Goal: Information Seeking & Learning: Check status

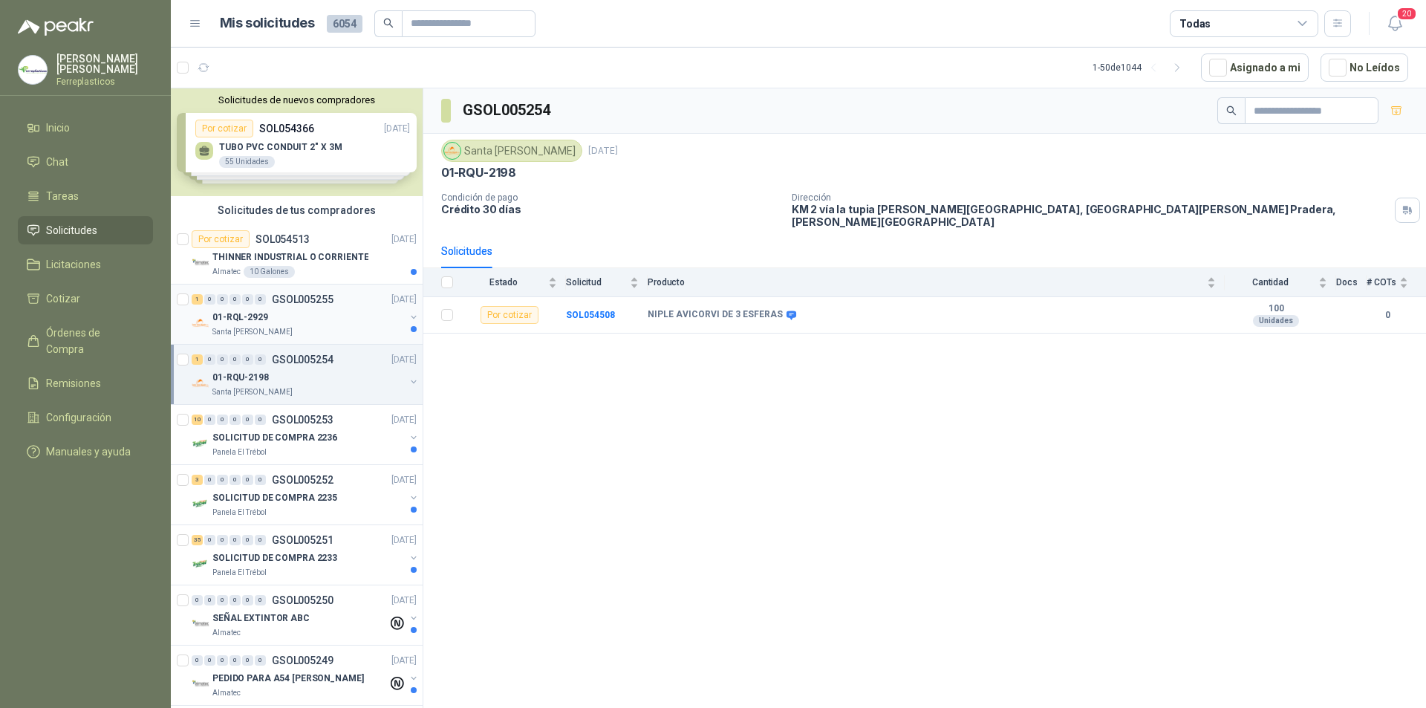
click at [319, 315] on div "01-RQL-2929" at bounding box center [308, 317] width 192 height 18
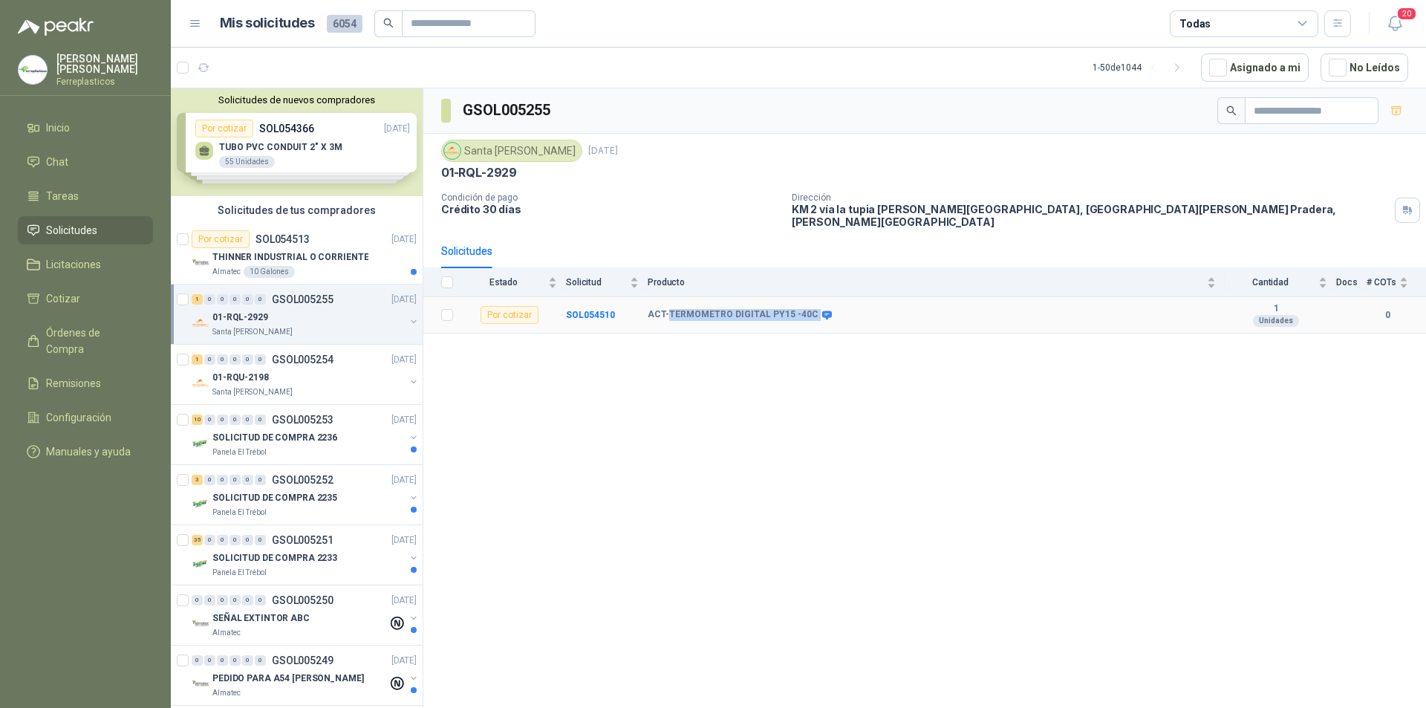
drag, startPoint x: 809, startPoint y: 304, endPoint x: 668, endPoint y: 309, distance: 140.4
click at [668, 309] on div "ACT-TERMOMETRO DIGITAL PY15 -40C" at bounding box center [738, 315] width 182 height 12
copy div "TERMOMETRO DIGITAL PY15 -40C"
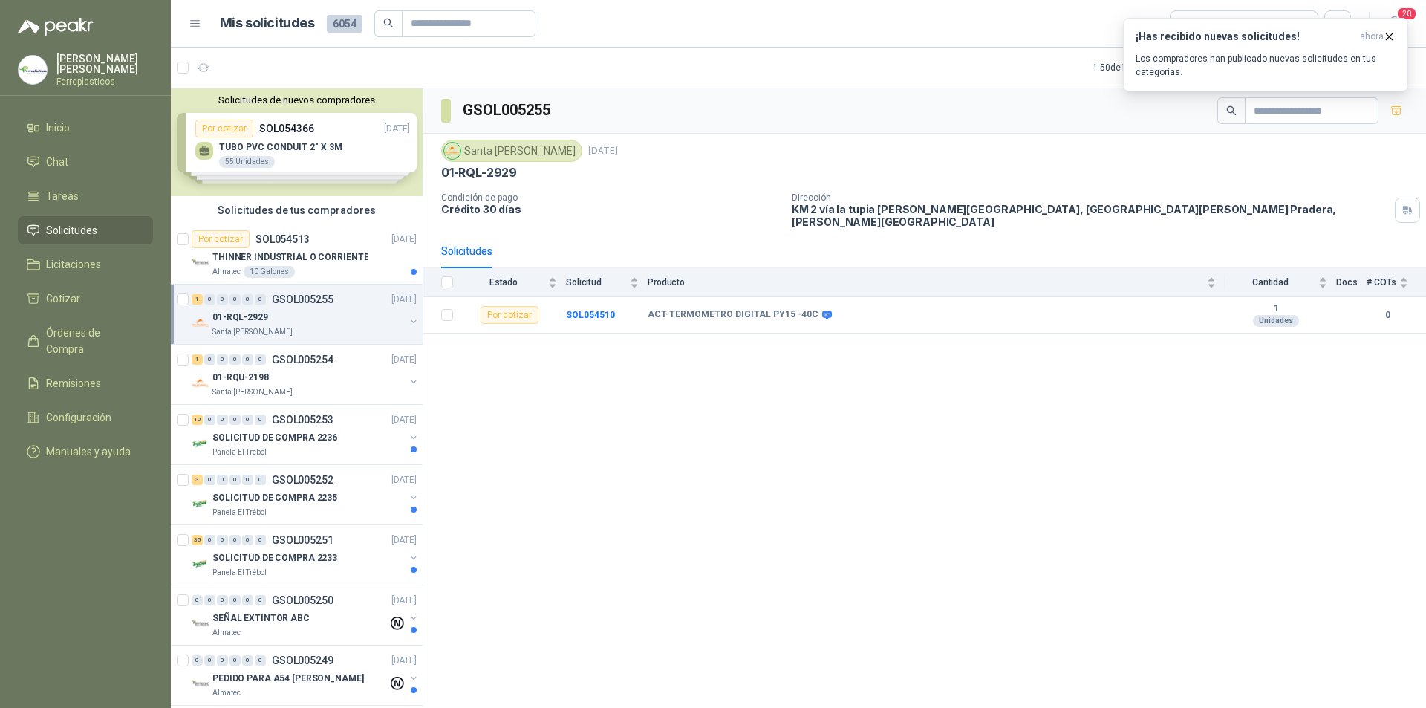
click at [545, 365] on div "GSOL005255 Santa Anita Napoles 2 sept, 2025 01-RQL-2929 Condición de pago Crédi…" at bounding box center [924, 400] width 1002 height 624
click at [99, 330] on span "Órdenes de Compra" at bounding box center [92, 340] width 93 height 33
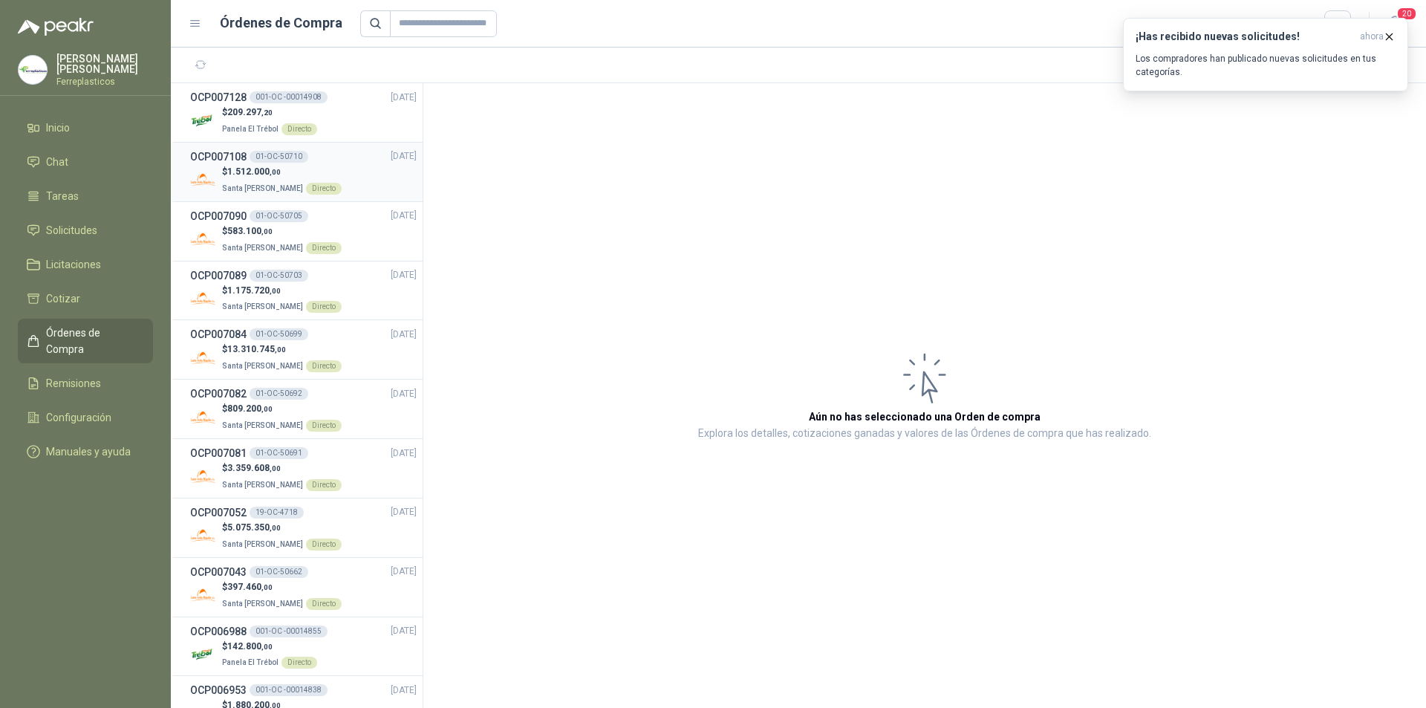
click at [352, 183] on div "$ 1.512.000 ,00 Santa Anita Napoles Directo" at bounding box center [303, 180] width 226 height 30
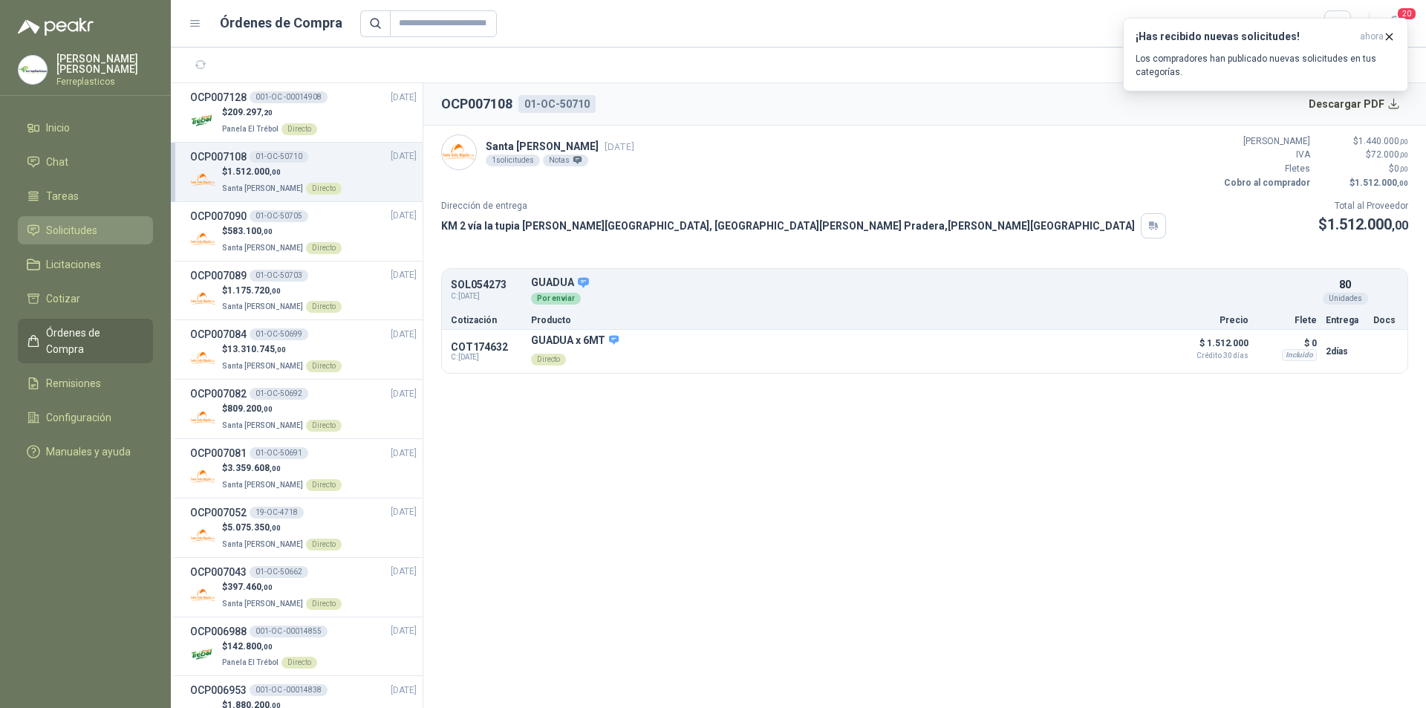
click at [83, 222] on span "Solicitudes" at bounding box center [71, 230] width 51 height 16
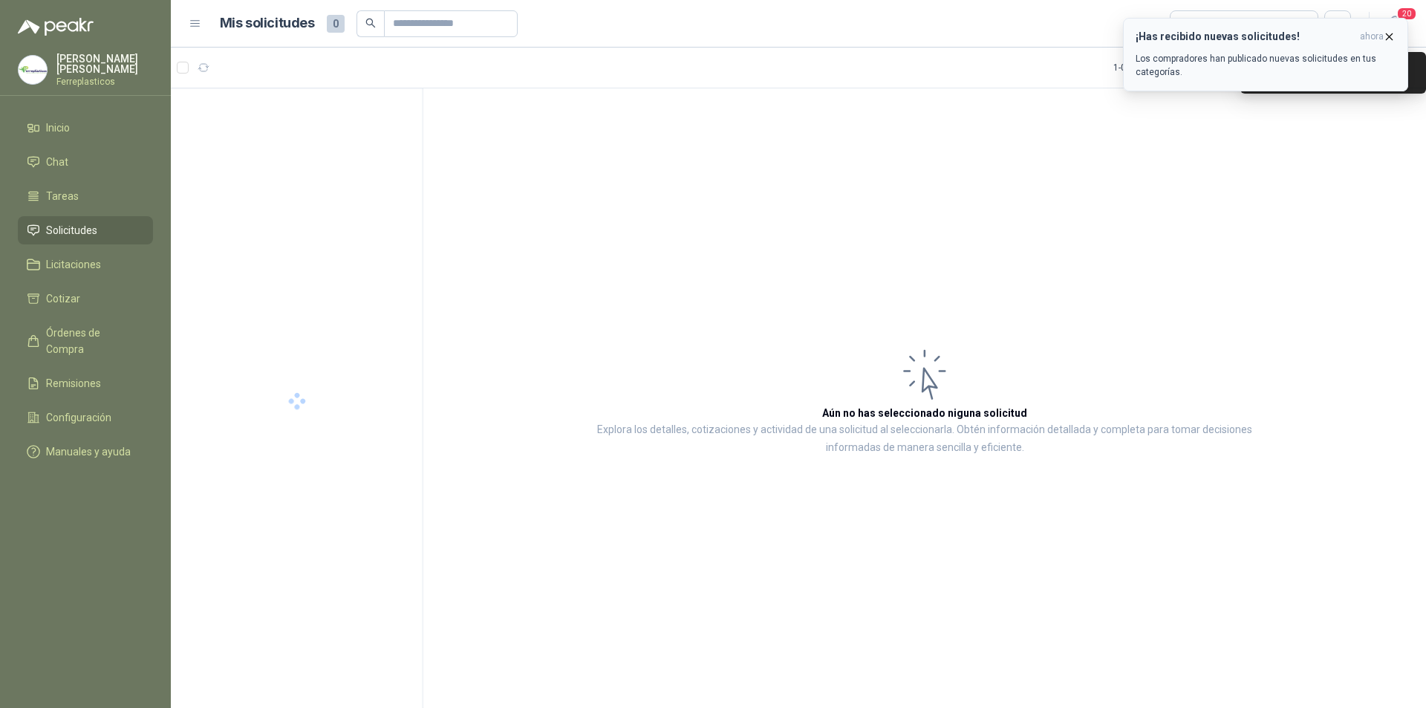
click at [1383, 33] on icon "button" at bounding box center [1388, 36] width 13 height 13
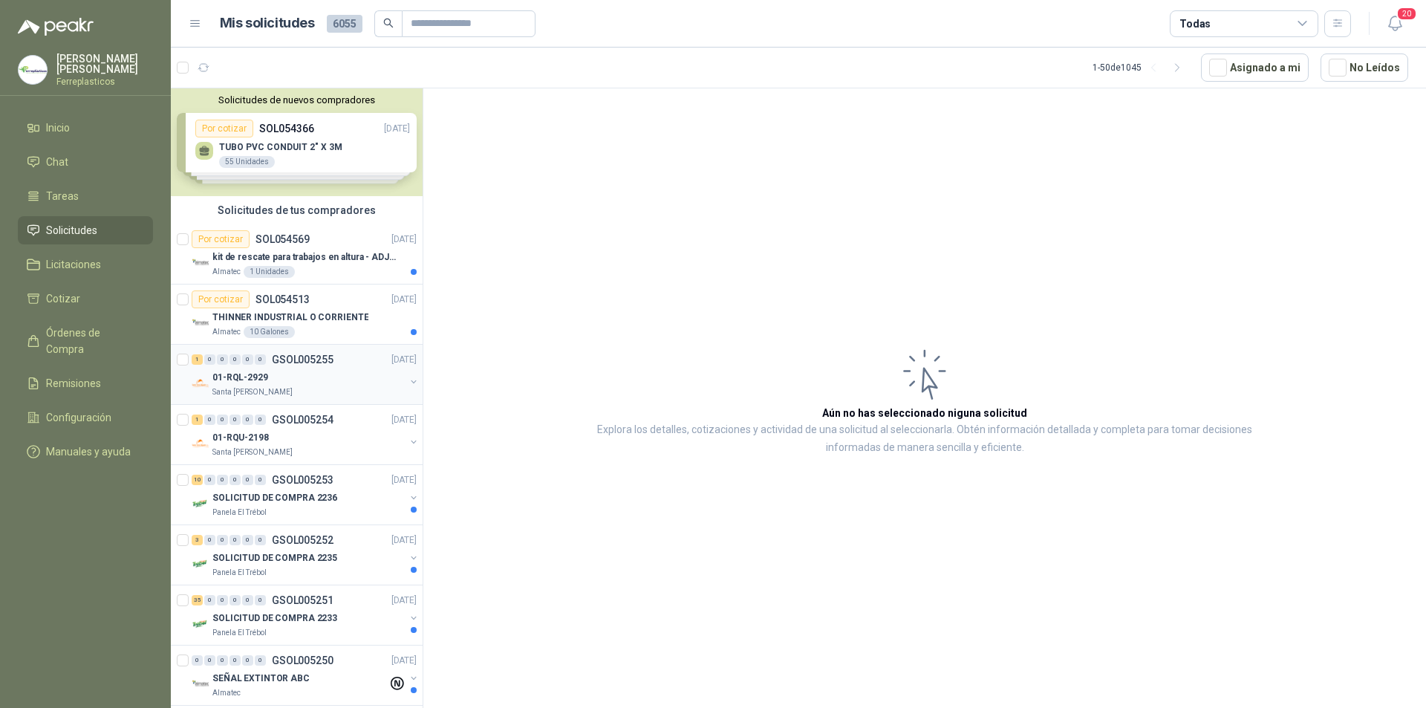
scroll to position [74, 0]
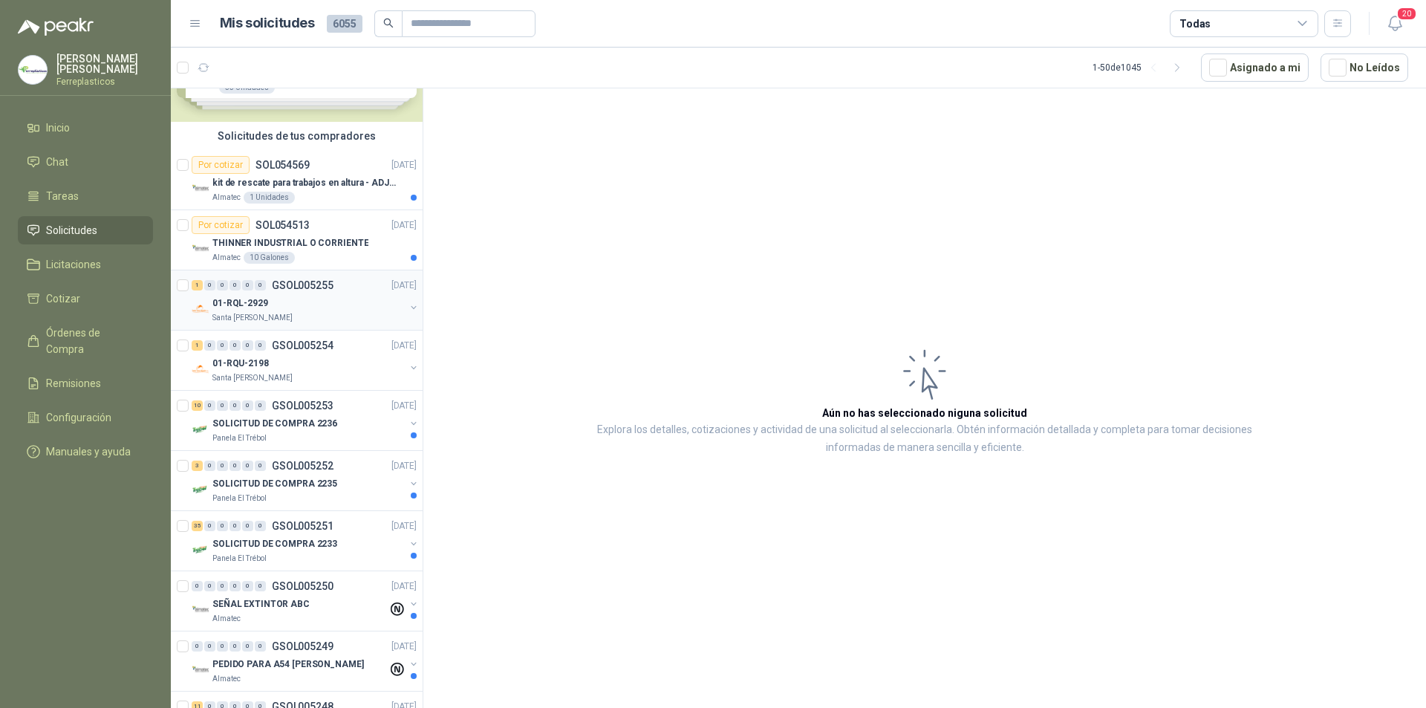
click at [356, 310] on div "01-RQL-2929" at bounding box center [308, 303] width 192 height 18
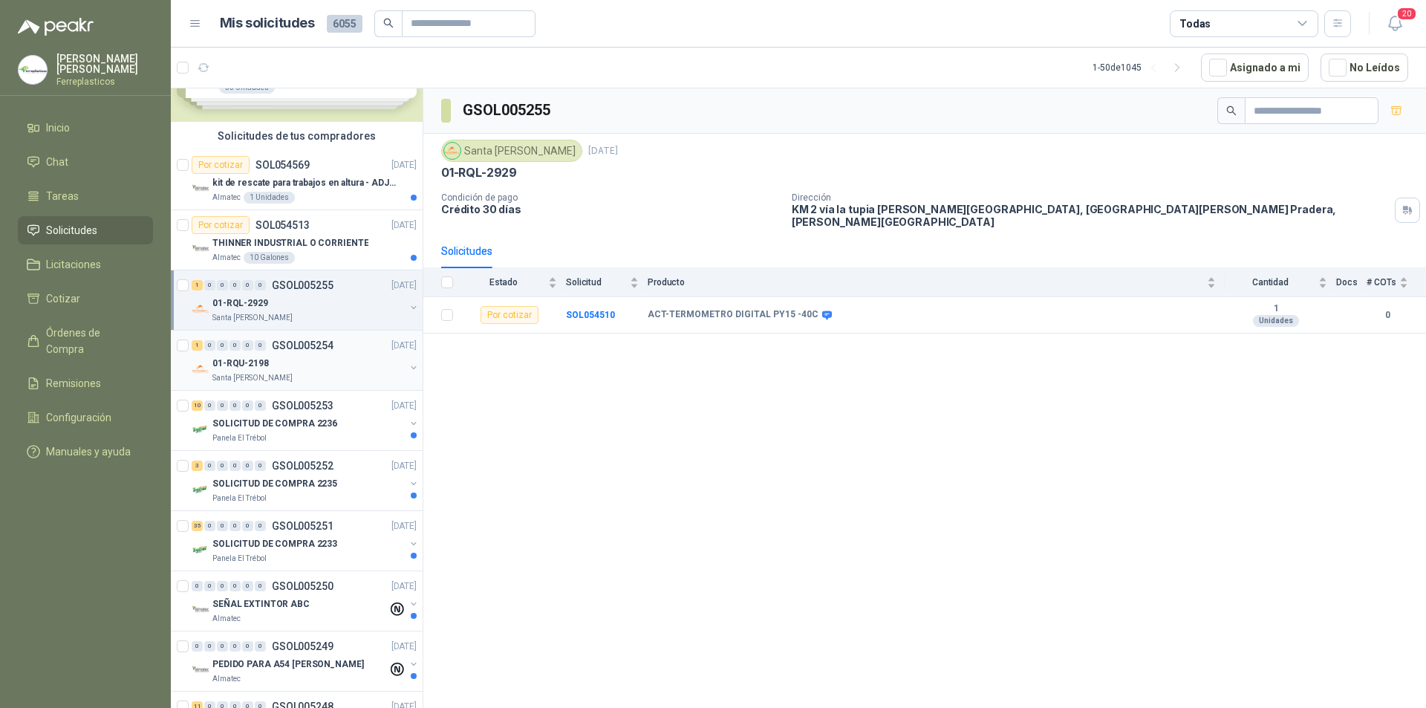
click at [341, 386] on div "1 0 0 0 0 0 GSOL005254 [DATE] 01-RQU-2198 [GEOGRAPHIC_DATA][PERSON_NAME]" at bounding box center [297, 360] width 252 height 60
click at [356, 340] on div "1 0 0 0 0 0 GSOL005254 02/09/25" at bounding box center [306, 345] width 228 height 18
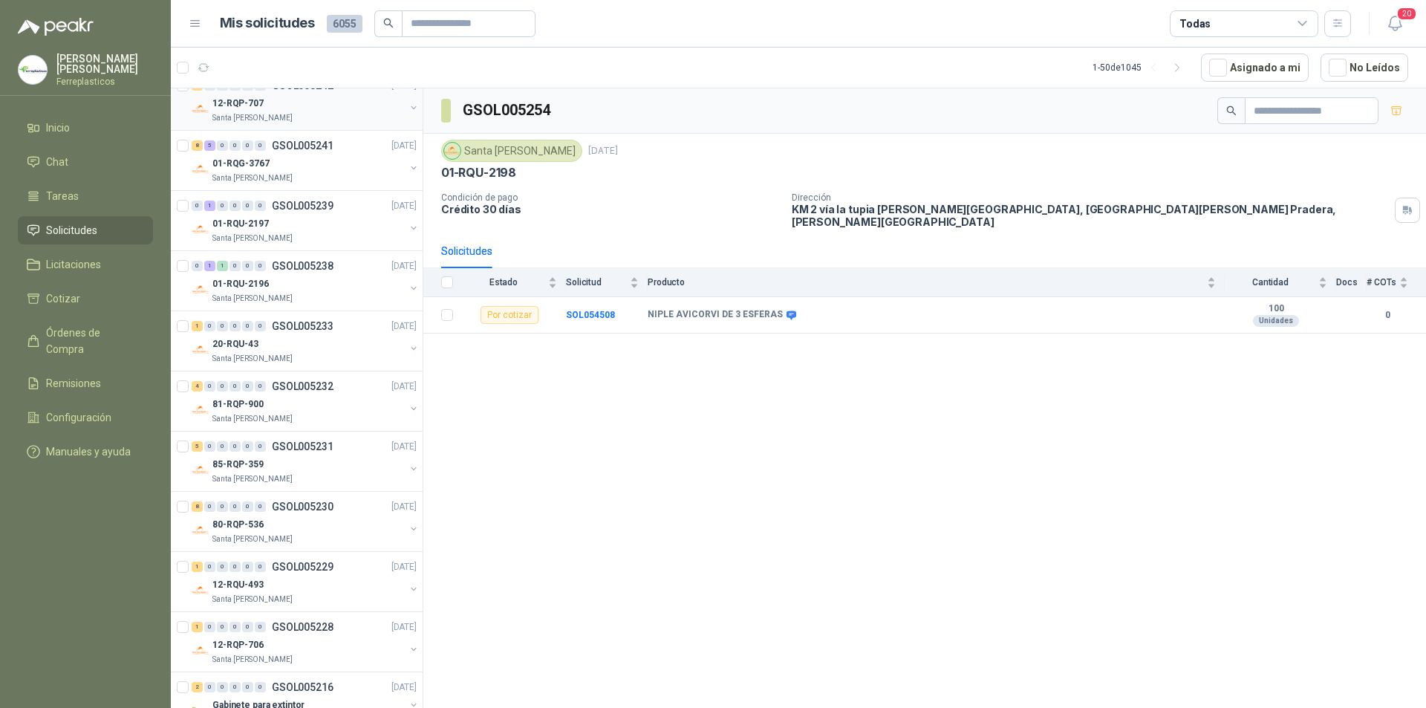
scroll to position [817, 0]
click at [350, 275] on div "01-RQU-2196" at bounding box center [308, 282] width 192 height 18
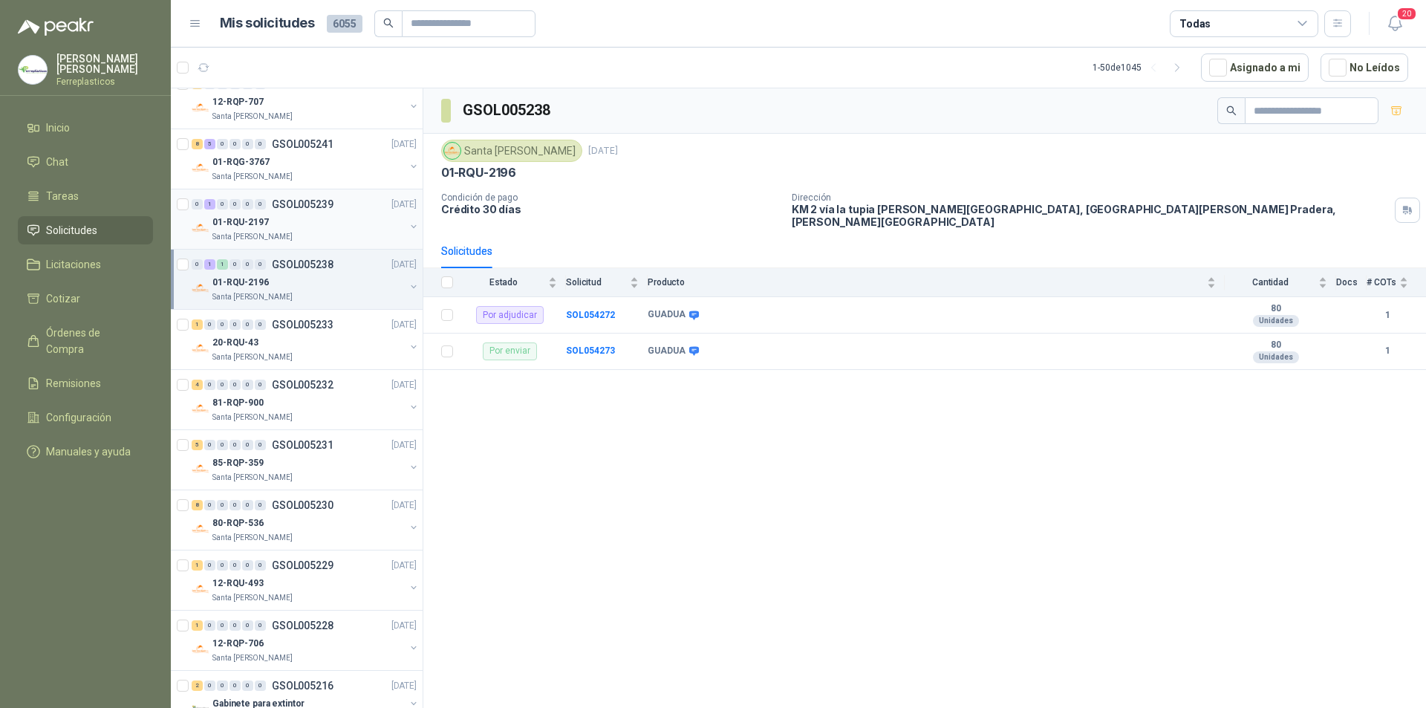
click at [288, 236] on div "Santa [PERSON_NAME]" at bounding box center [308, 237] width 192 height 12
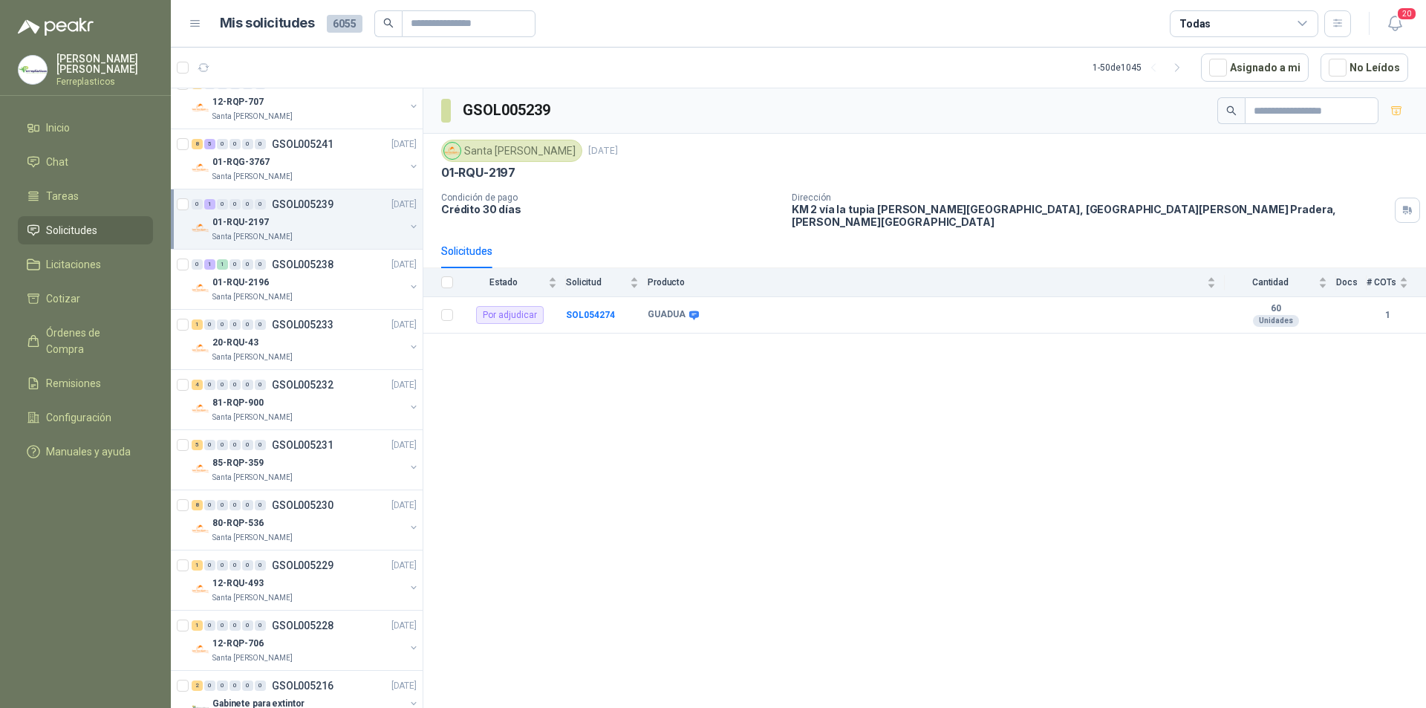
scroll to position [668, 0]
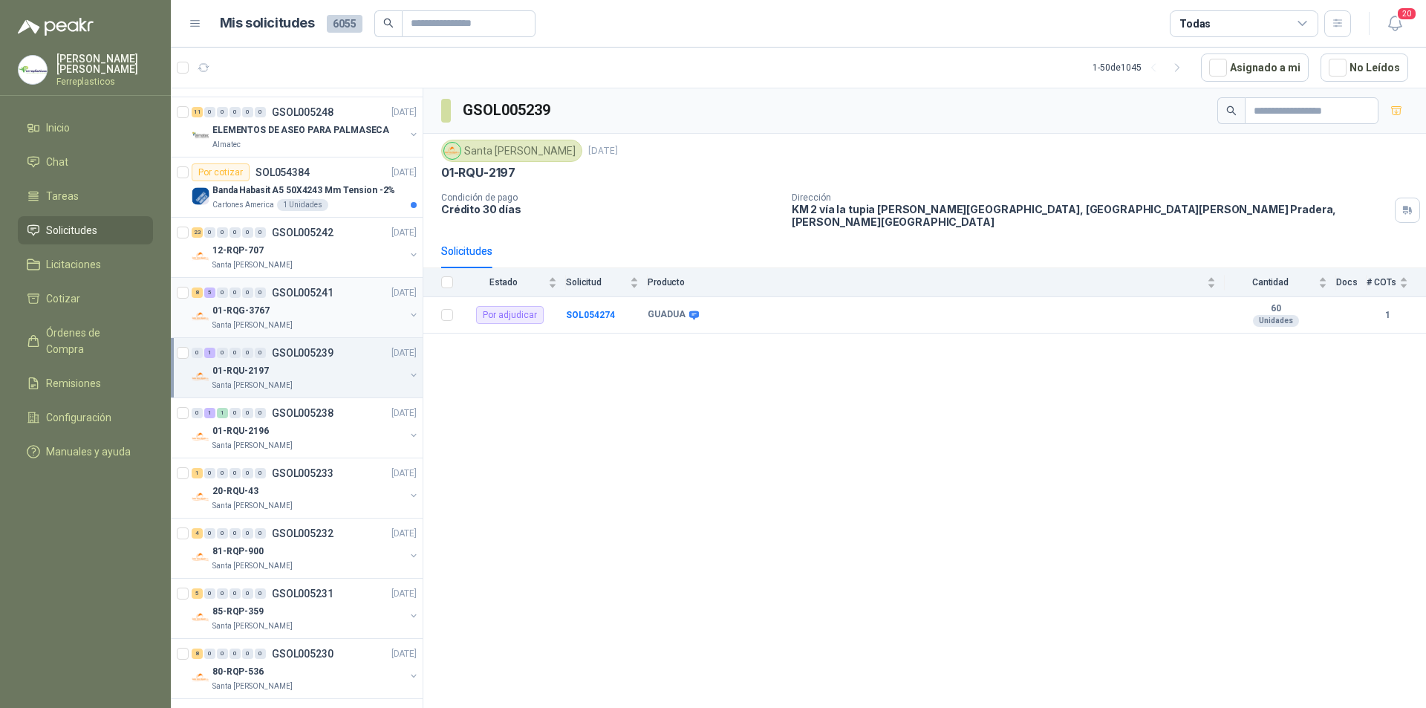
click at [307, 303] on div "01-RQG-3767" at bounding box center [308, 310] width 192 height 18
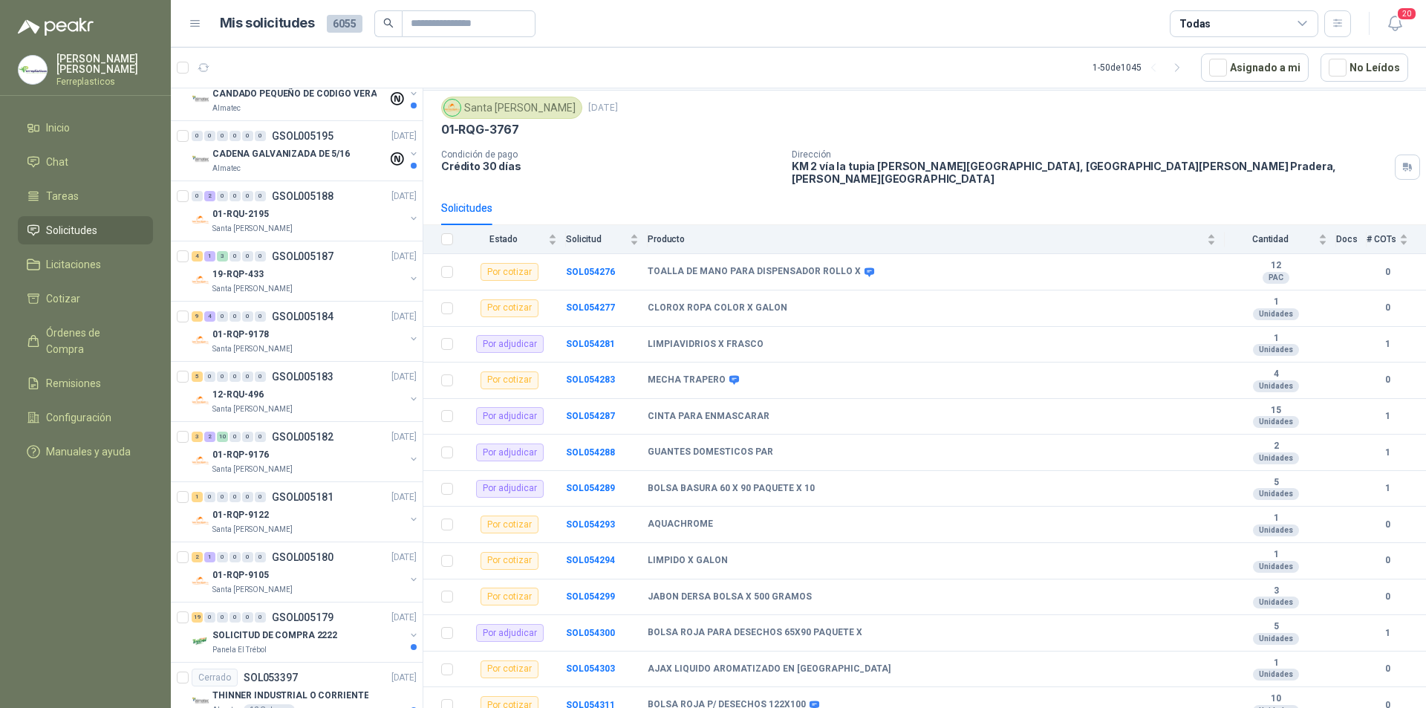
scroll to position [1856, 0]
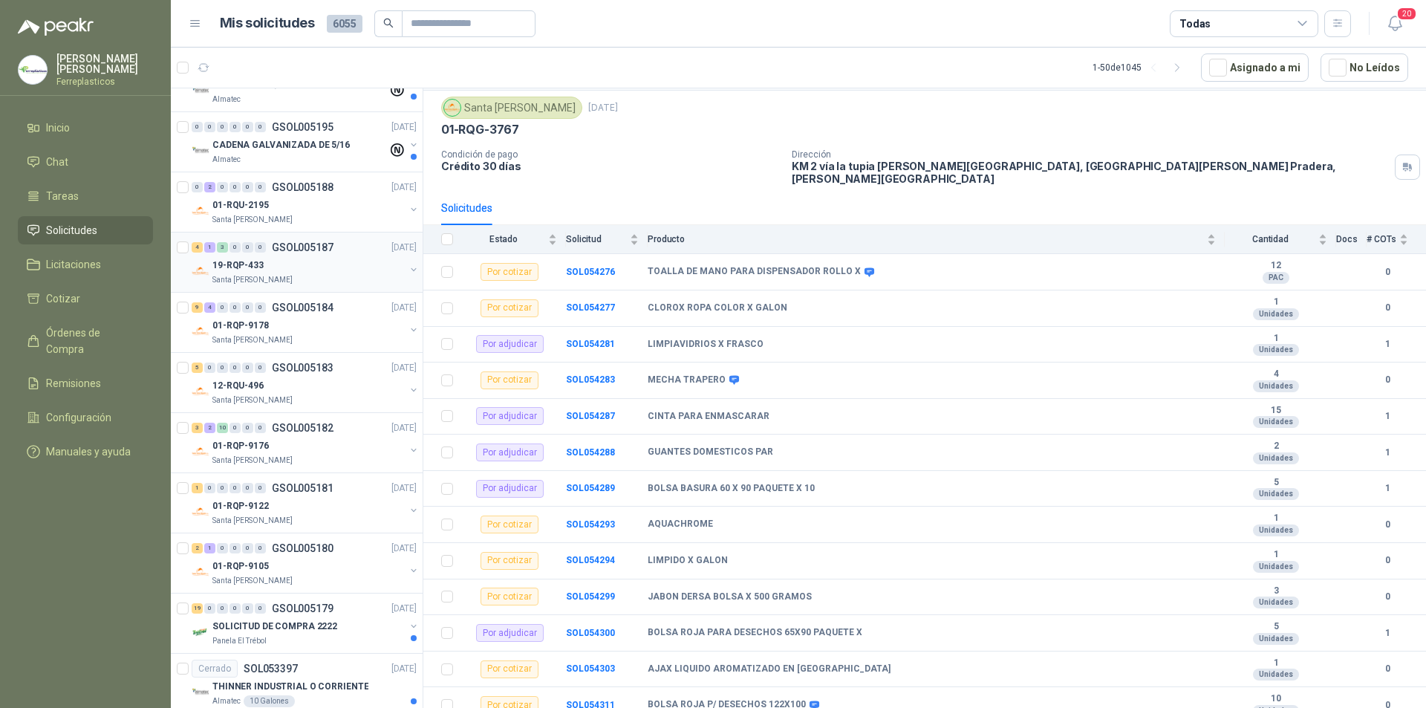
click at [314, 286] on div "4 1 3 0 0 0 GSOL005187 27/08/25 19-RQP-433 Santa Anita Napoles" at bounding box center [297, 262] width 252 height 60
click at [350, 255] on div "4 1 3 0 0 0 GSOL005187 27/08/25" at bounding box center [306, 247] width 228 height 18
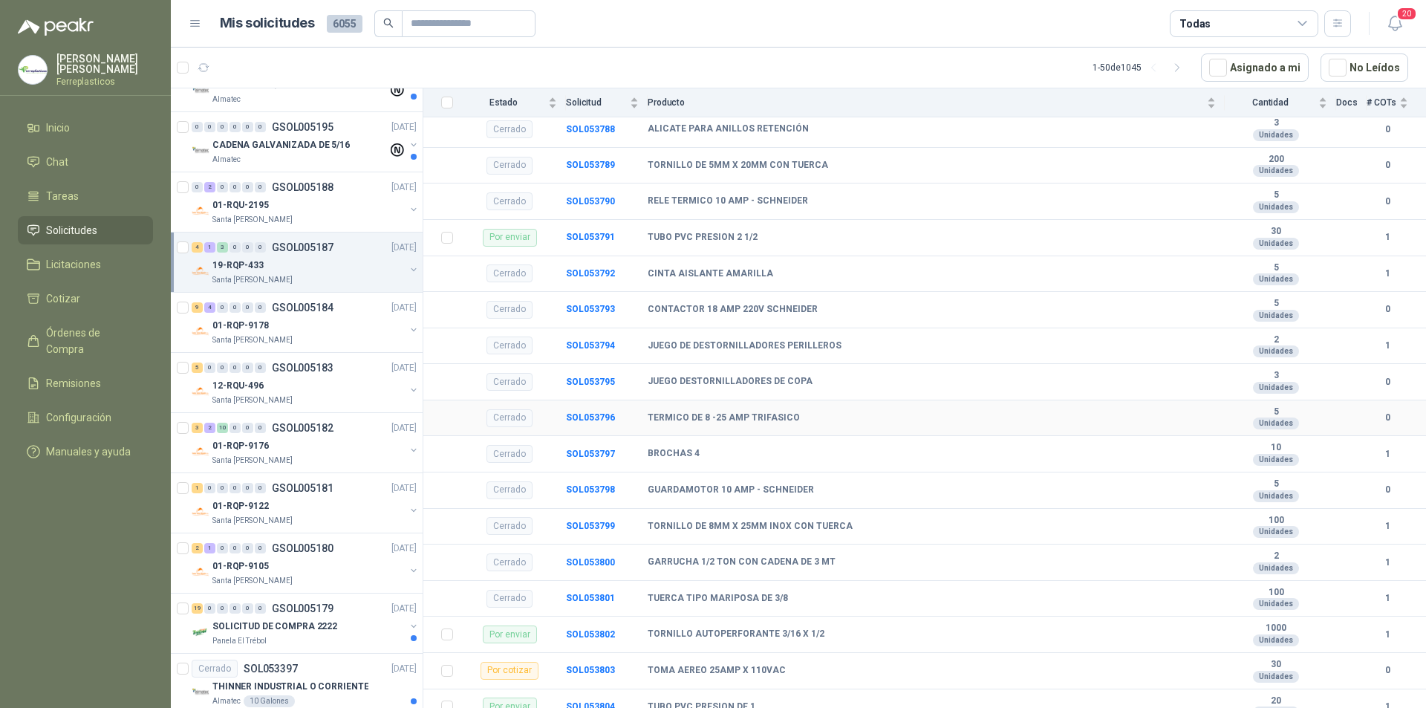
scroll to position [1270, 0]
click at [297, 429] on p "GSOL005182" at bounding box center [303, 427] width 62 height 10
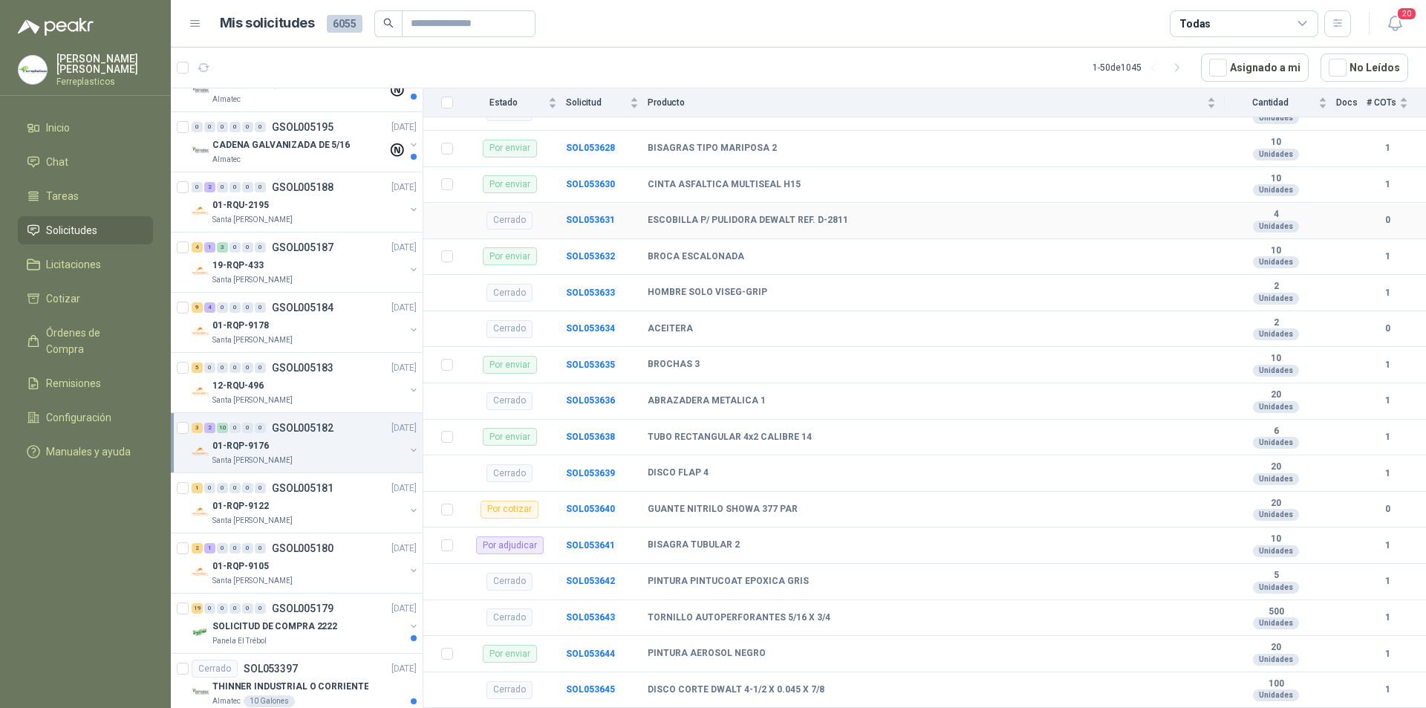
scroll to position [223, 0]
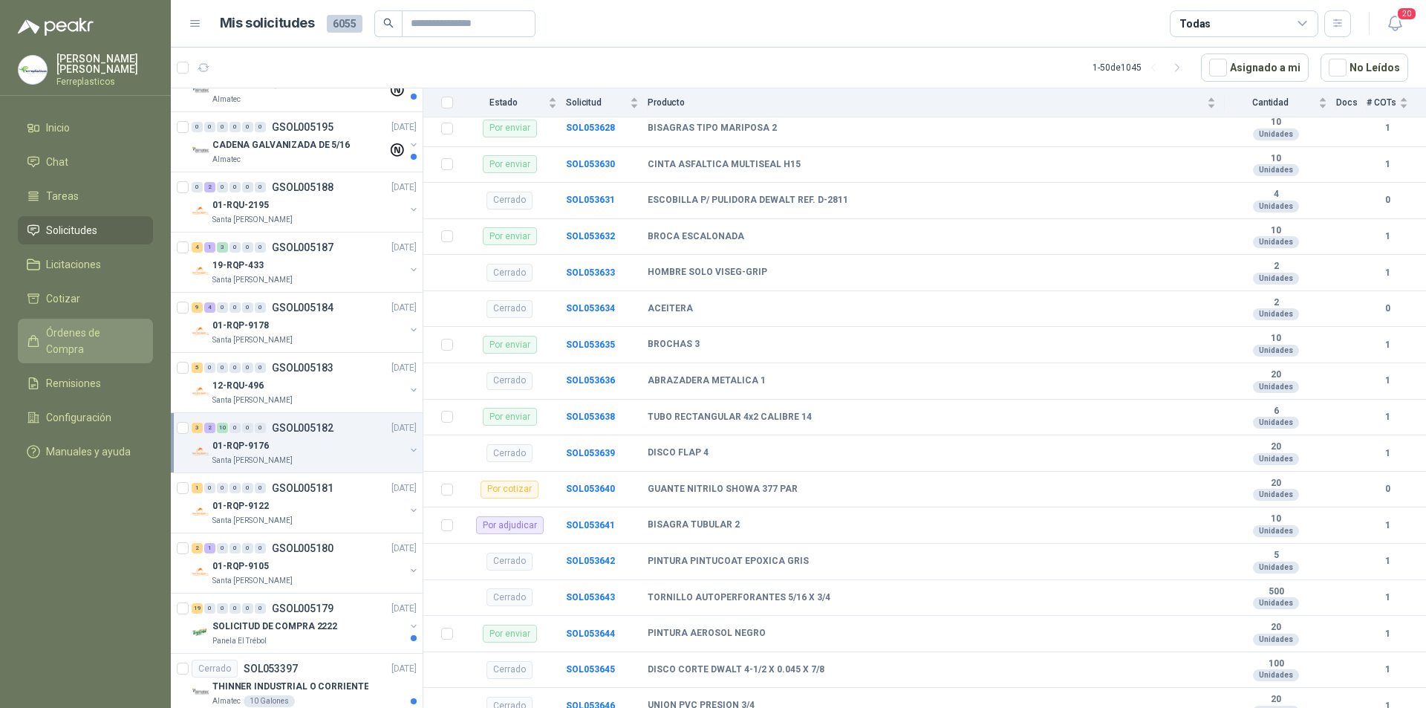
click at [101, 329] on span "Órdenes de Compra" at bounding box center [92, 340] width 93 height 33
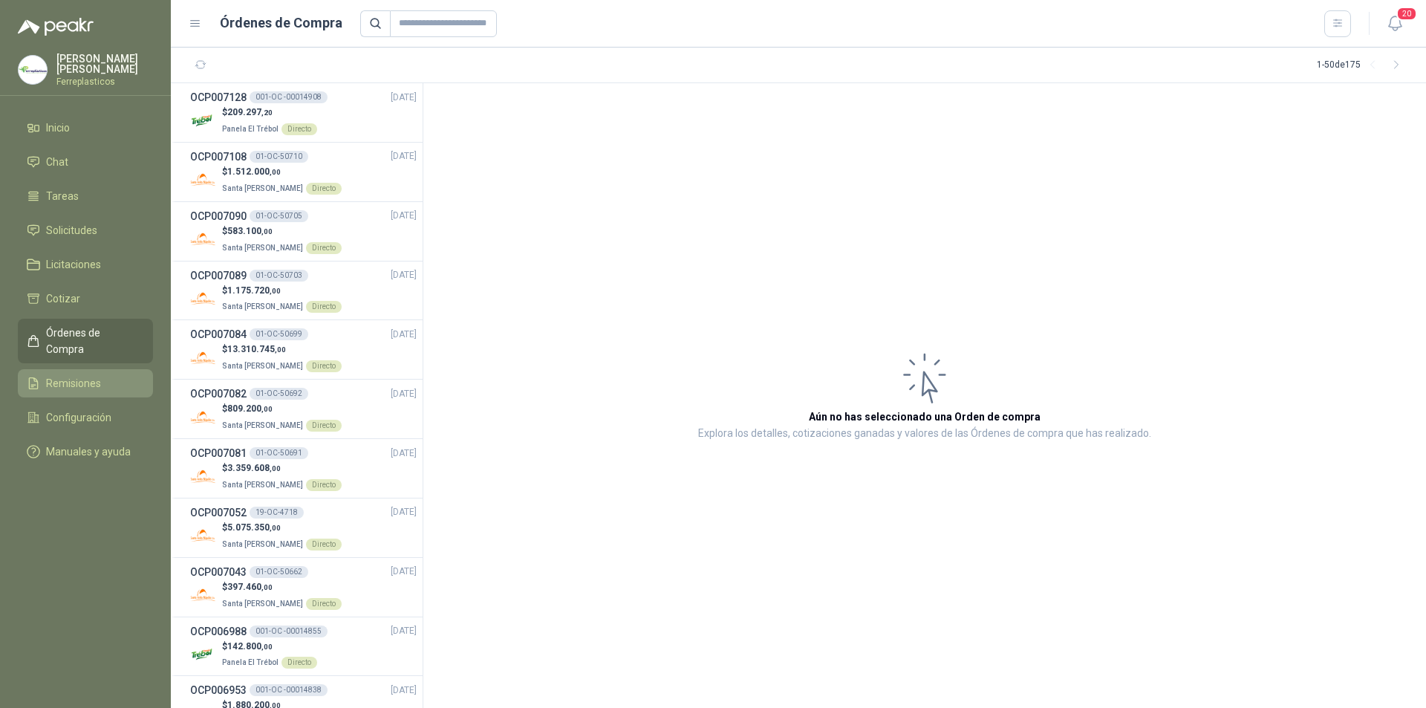
click at [73, 375] on span "Remisiones" at bounding box center [73, 383] width 55 height 16
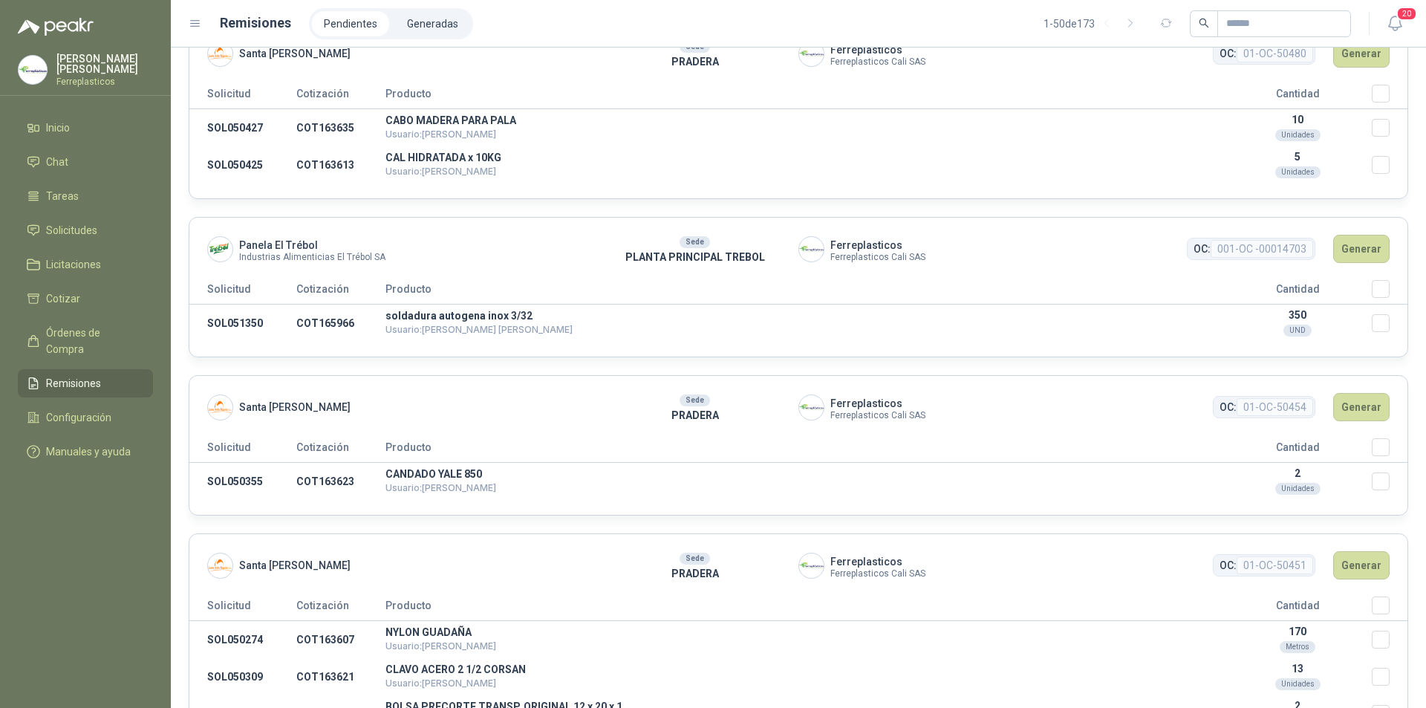
scroll to position [3267, 0]
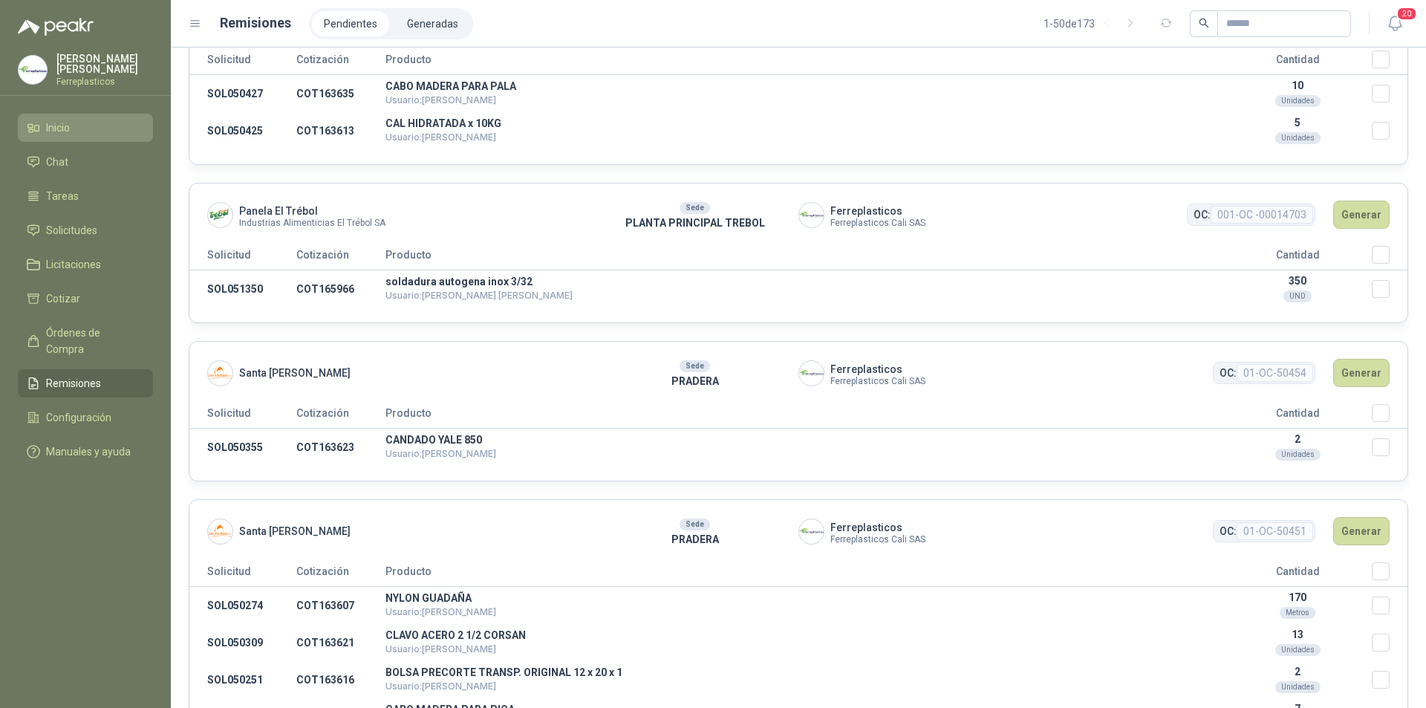
click at [94, 128] on li "Inicio" at bounding box center [85, 128] width 117 height 16
